Goal: Transaction & Acquisition: Download file/media

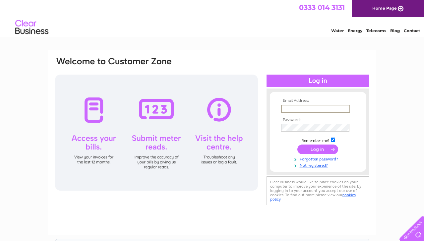
type input "john@thefreshfishplace.co.uk"
click at [318, 149] on input "submit" at bounding box center [318, 149] width 41 height 9
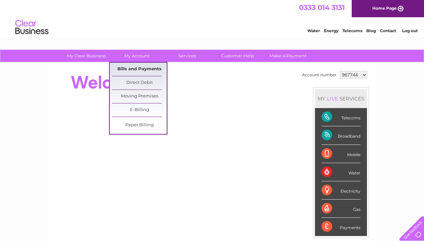
click at [147, 65] on link "Bills and Payments" at bounding box center [139, 69] width 55 height 13
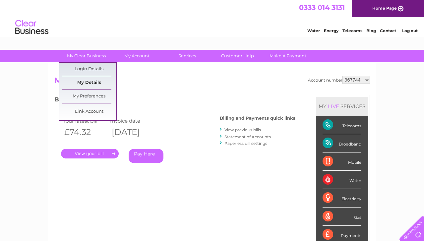
click at [102, 85] on link "My Details" at bounding box center [89, 82] width 55 height 13
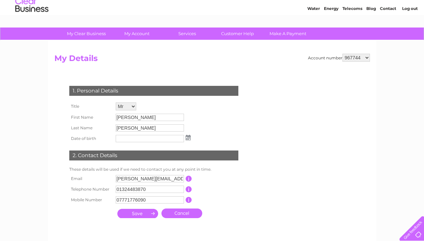
scroll to position [12, 0]
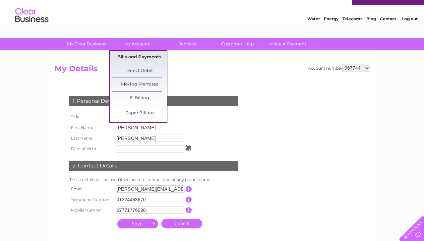
click at [140, 53] on link "Bills and Payments" at bounding box center [139, 57] width 55 height 13
click at [146, 56] on link "Bills and Payments" at bounding box center [139, 57] width 55 height 13
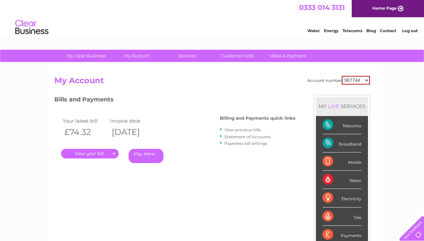
click at [108, 153] on link "." at bounding box center [90, 154] width 58 height 10
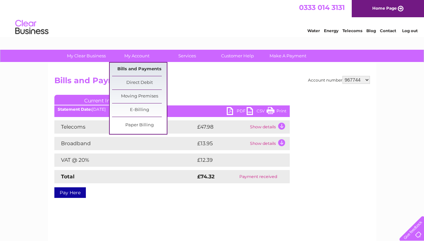
click at [135, 65] on link "Bills and Payments" at bounding box center [139, 69] width 55 height 13
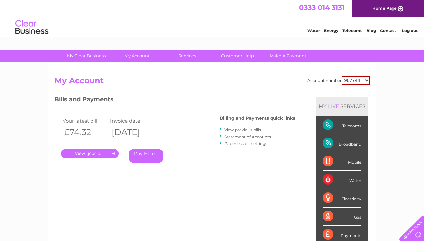
click at [252, 130] on link "View previous bills" at bounding box center [243, 129] width 36 height 5
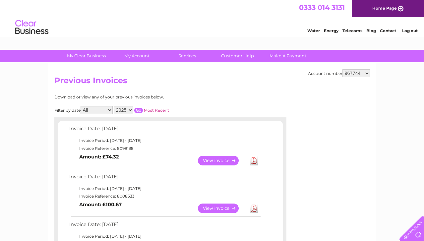
click at [250, 156] on link "Download" at bounding box center [254, 161] width 8 height 10
click at [300, 78] on h2 "Previous Invoices" at bounding box center [212, 82] width 316 height 13
click at [243, 57] on link "Customer Help" at bounding box center [237, 56] width 55 height 12
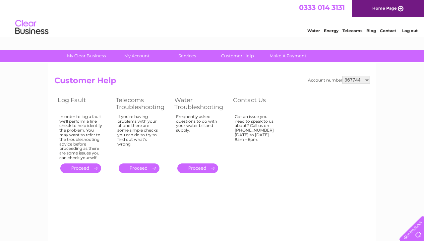
click at [410, 231] on div at bounding box center [410, 227] width 27 height 27
click at [240, 57] on link "Customer Help" at bounding box center [237, 56] width 55 height 12
